Goal: Find specific page/section: Find specific page/section

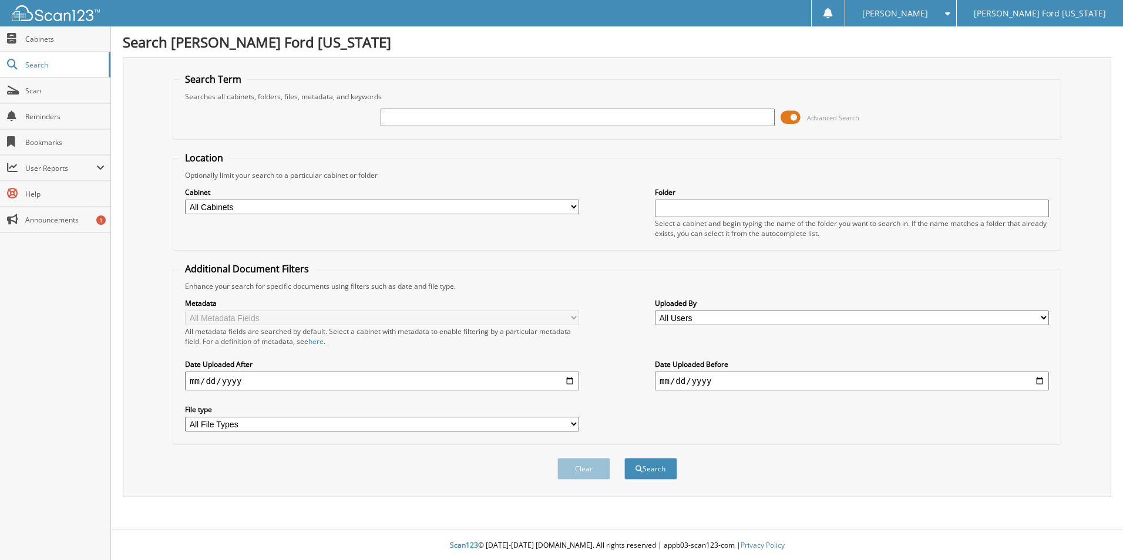
click at [475, 124] on input "text" at bounding box center [578, 118] width 394 height 18
type input "71027"
click at [624, 458] on button "Search" at bounding box center [650, 469] width 53 height 22
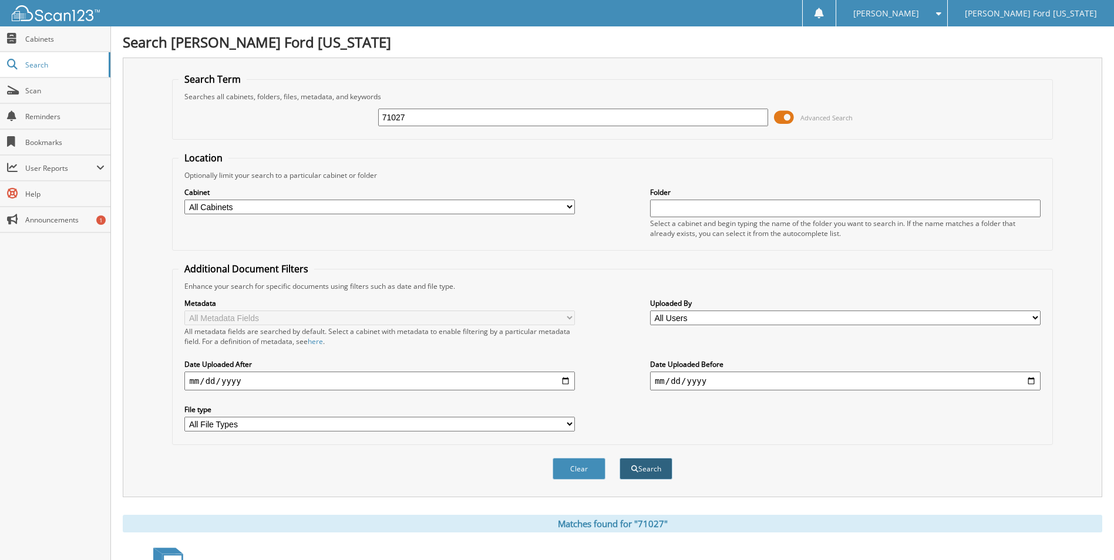
click at [662, 469] on button "Search" at bounding box center [646, 469] width 53 height 22
